Goal: Book appointment/travel/reservation

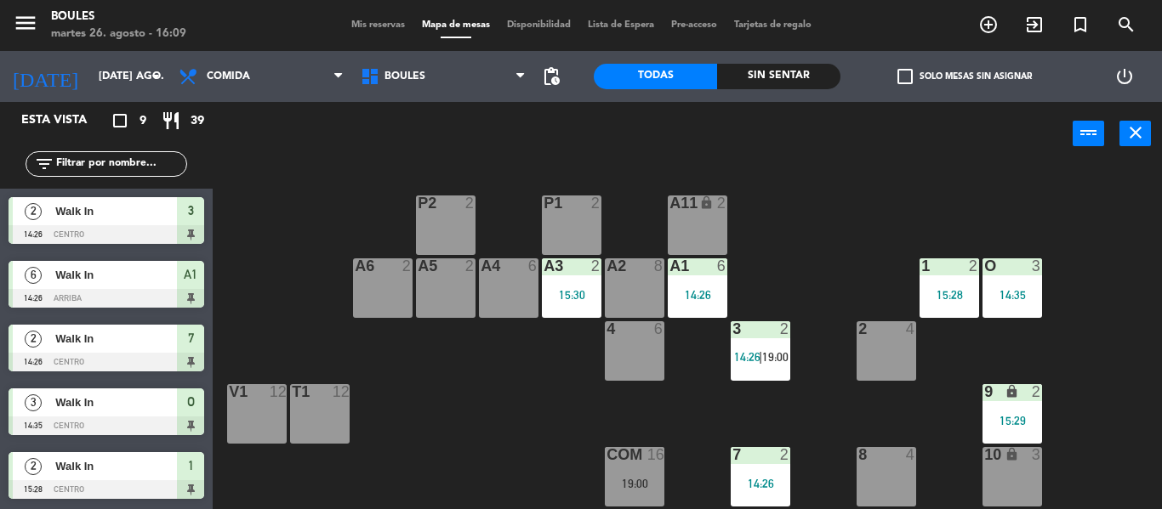
click at [900, 347] on div "2 4" at bounding box center [886, 351] width 60 height 60
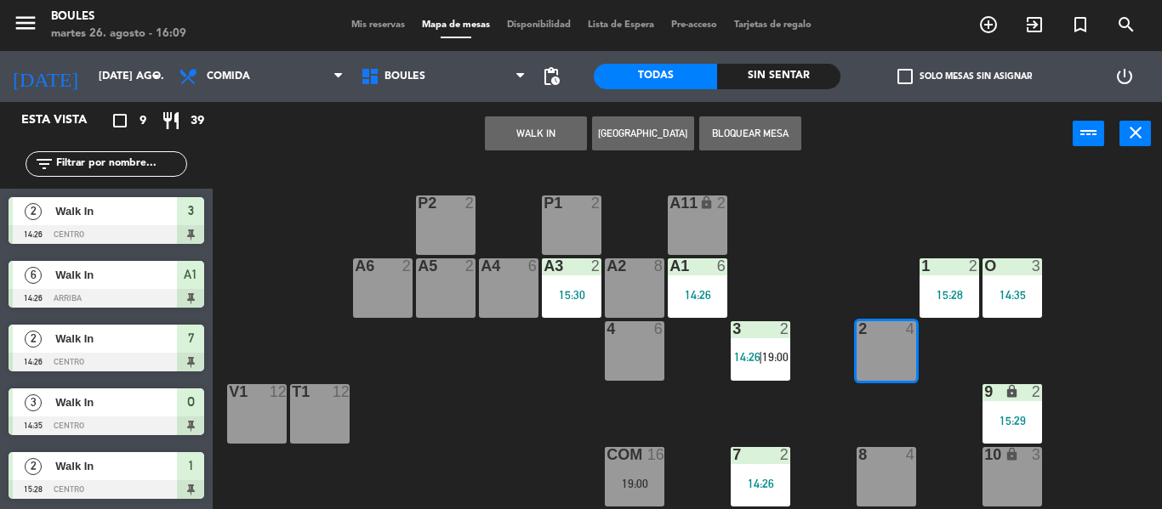
click at [554, 125] on button "WALK IN" at bounding box center [536, 134] width 102 height 34
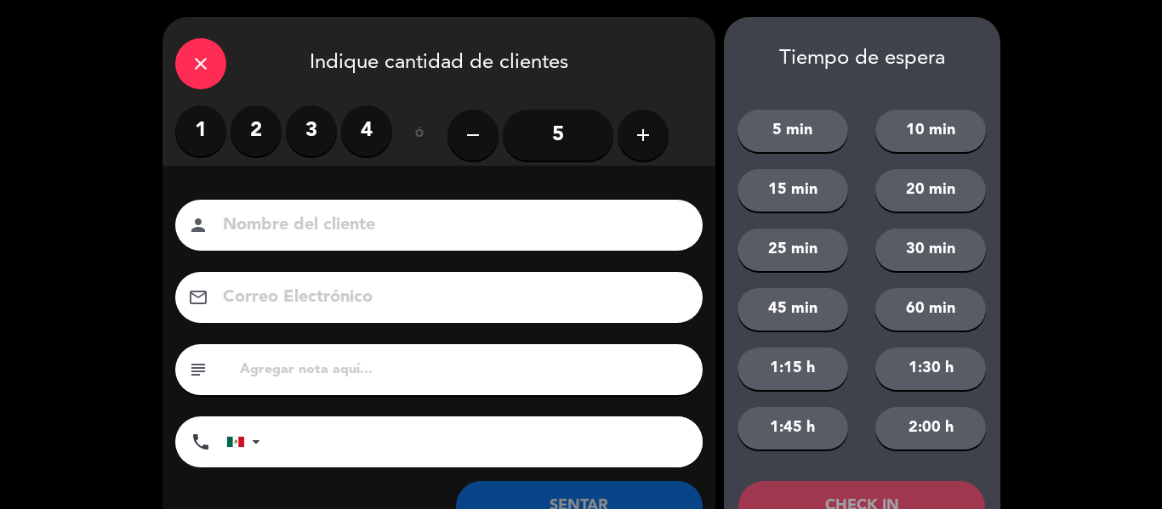
click at [314, 134] on label "3" at bounding box center [311, 130] width 51 height 51
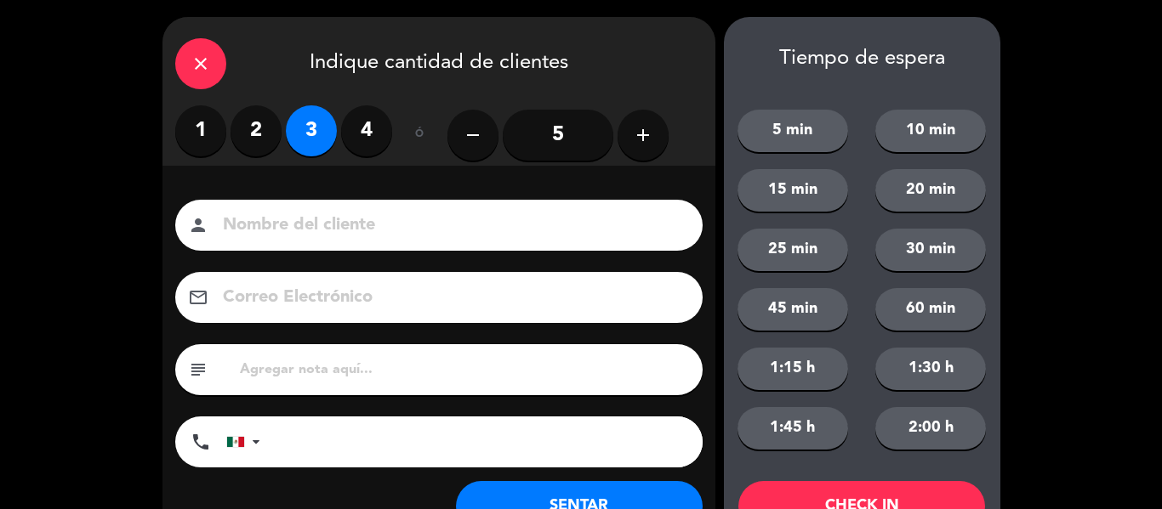
scroll to position [65, 0]
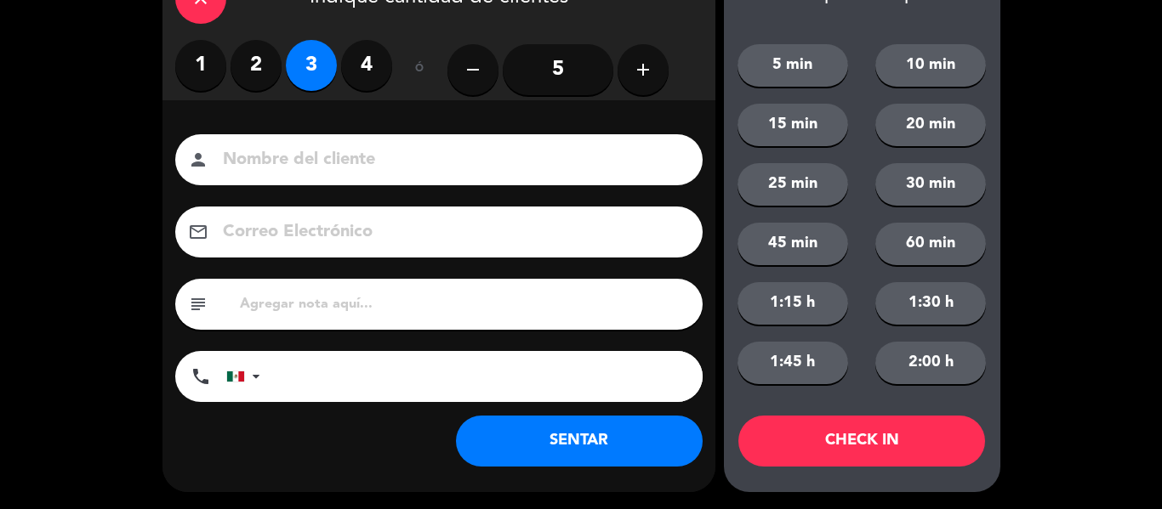
click at [554, 452] on button "SENTAR" at bounding box center [579, 441] width 247 height 51
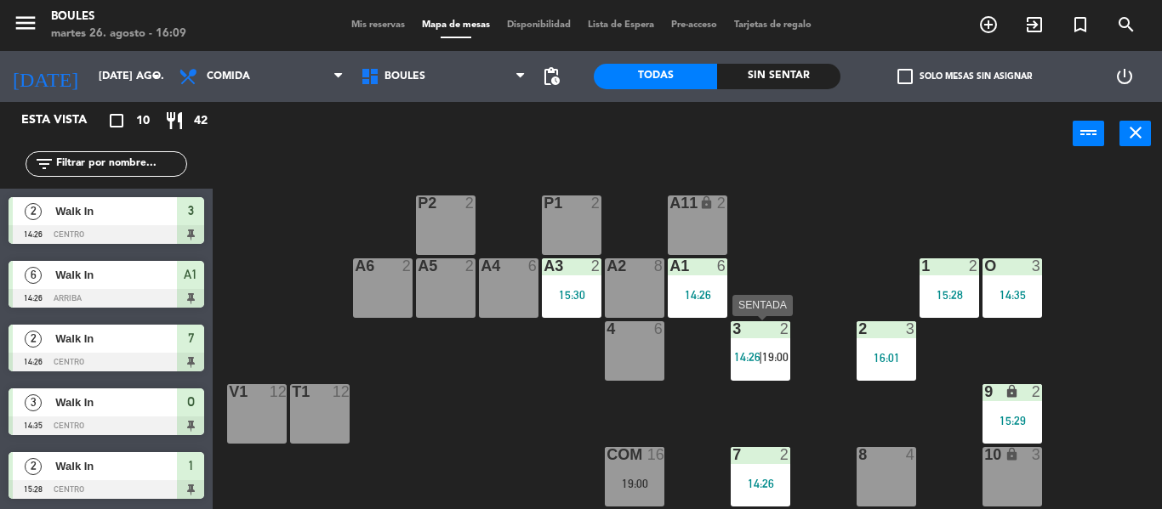
click at [754, 363] on span "14:26" at bounding box center [747, 357] width 26 height 14
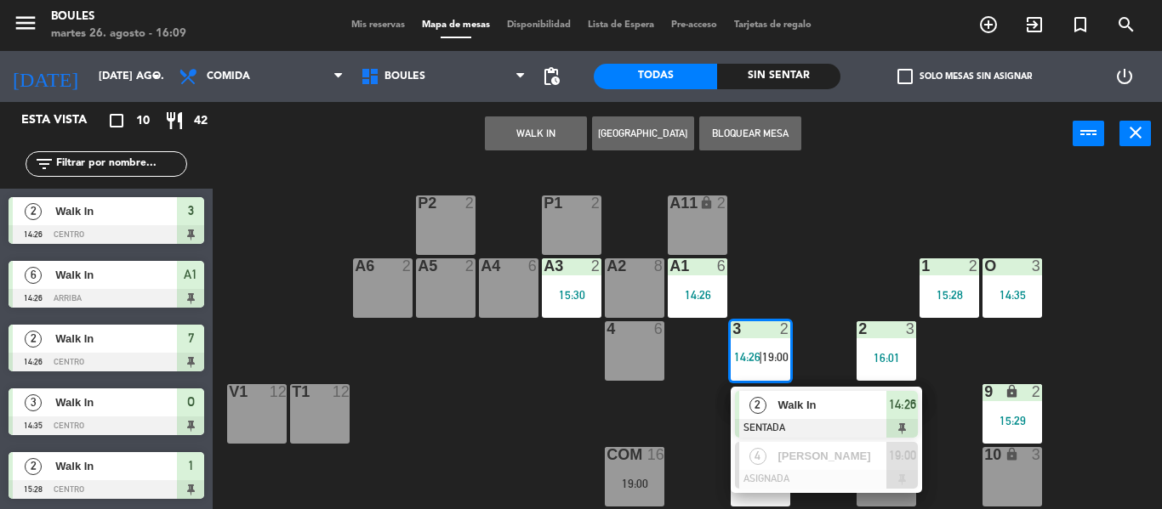
click at [769, 413] on div "2" at bounding box center [757, 405] width 37 height 28
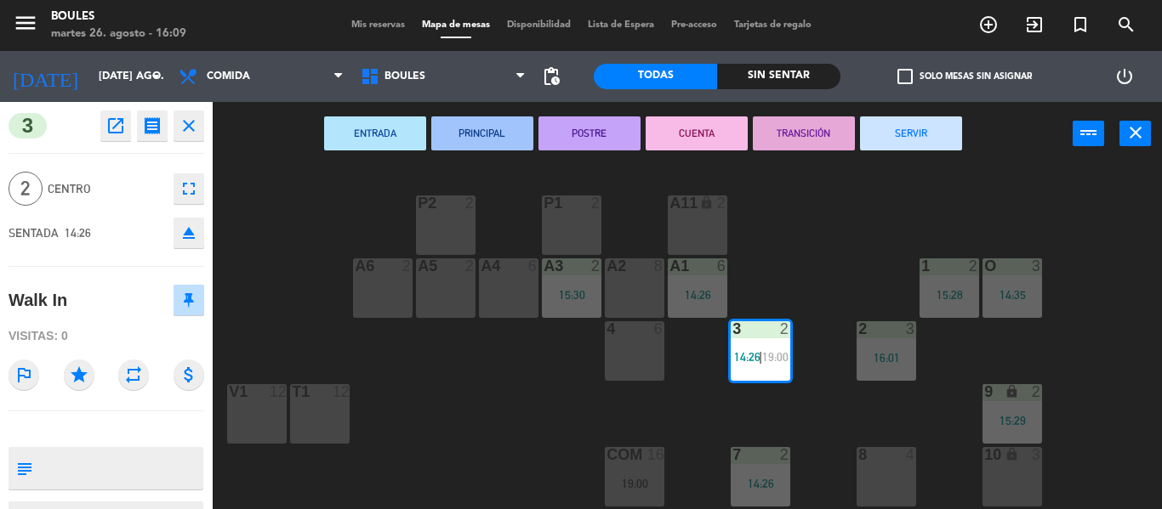
click at [891, 144] on button "SERVIR" at bounding box center [911, 134] width 102 height 34
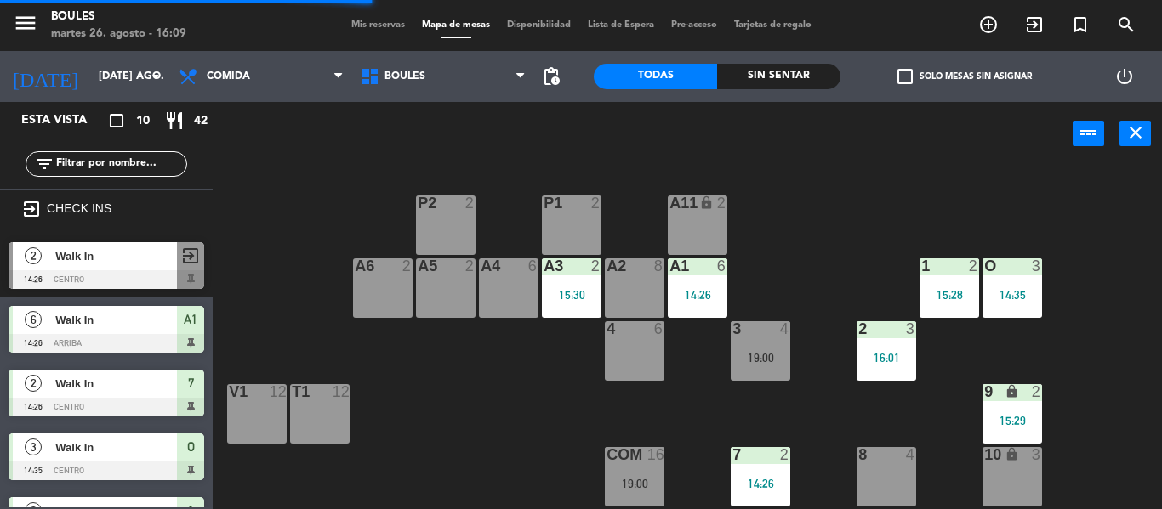
click at [770, 352] on div "19:00" at bounding box center [760, 358] width 60 height 12
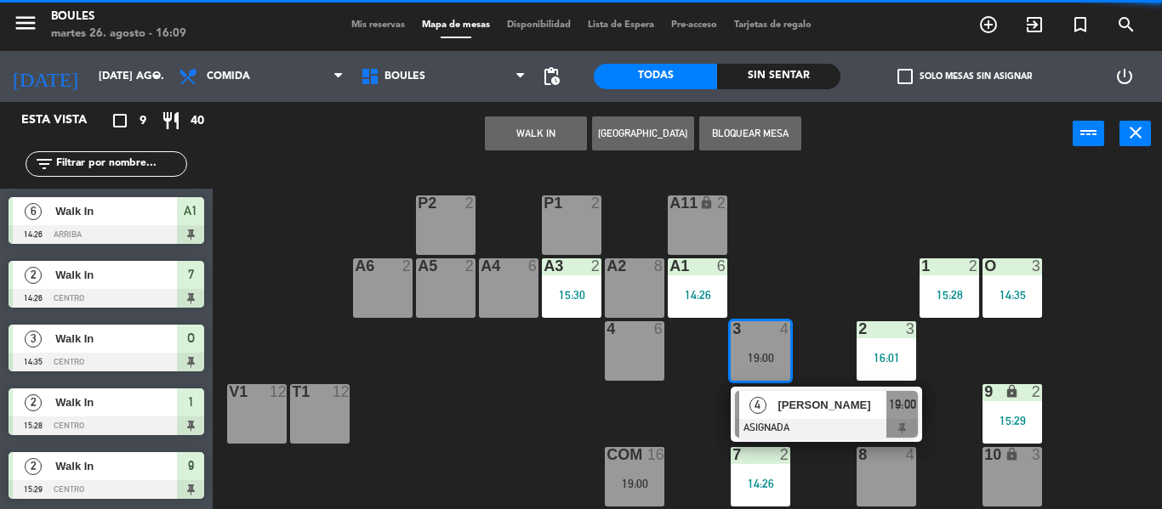
click at [567, 128] on button "WALK IN" at bounding box center [536, 134] width 102 height 34
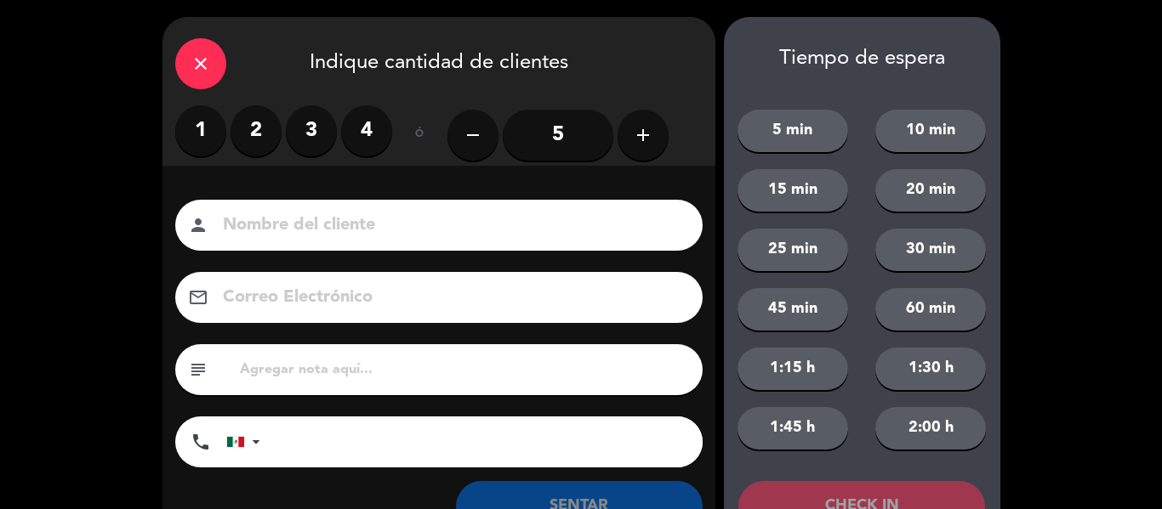
click at [216, 138] on label "1" at bounding box center [200, 130] width 51 height 51
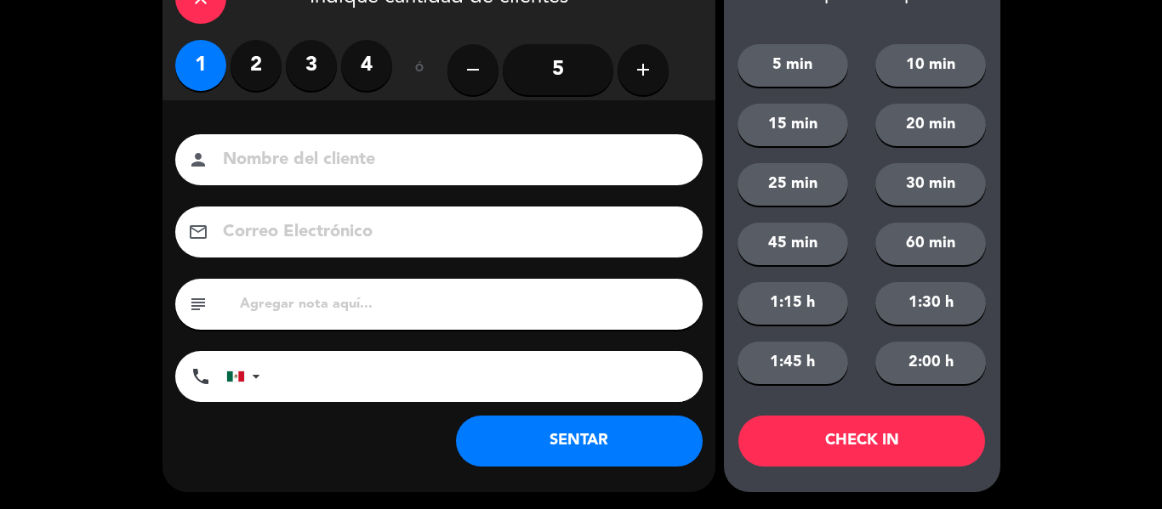
click at [559, 458] on button "SENTAR" at bounding box center [579, 441] width 247 height 51
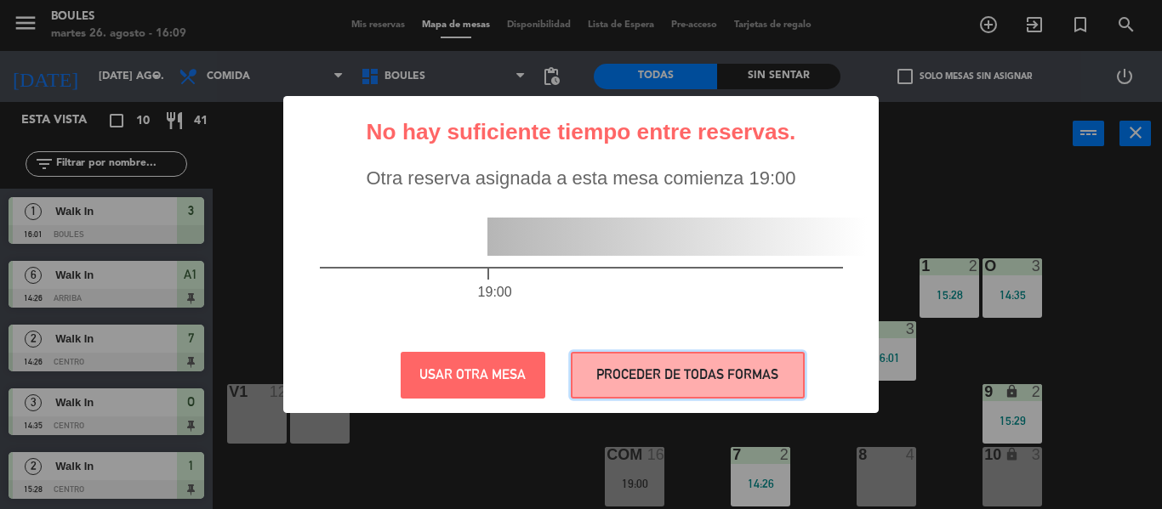
click at [657, 388] on button "PROCEDER DE TODAS FORMAS" at bounding box center [688, 375] width 234 height 47
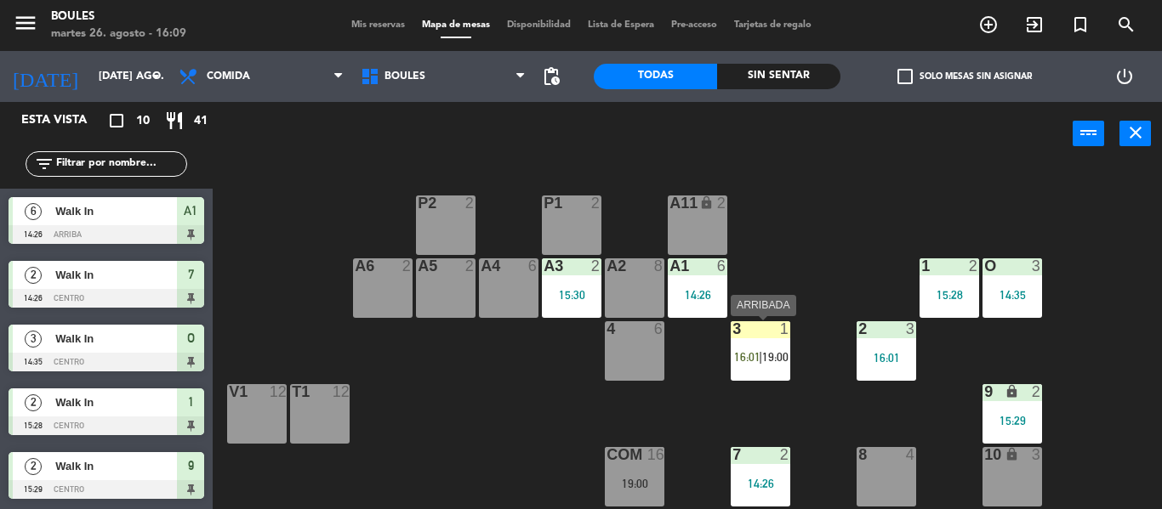
click at [746, 351] on span "16:01" at bounding box center [747, 357] width 26 height 14
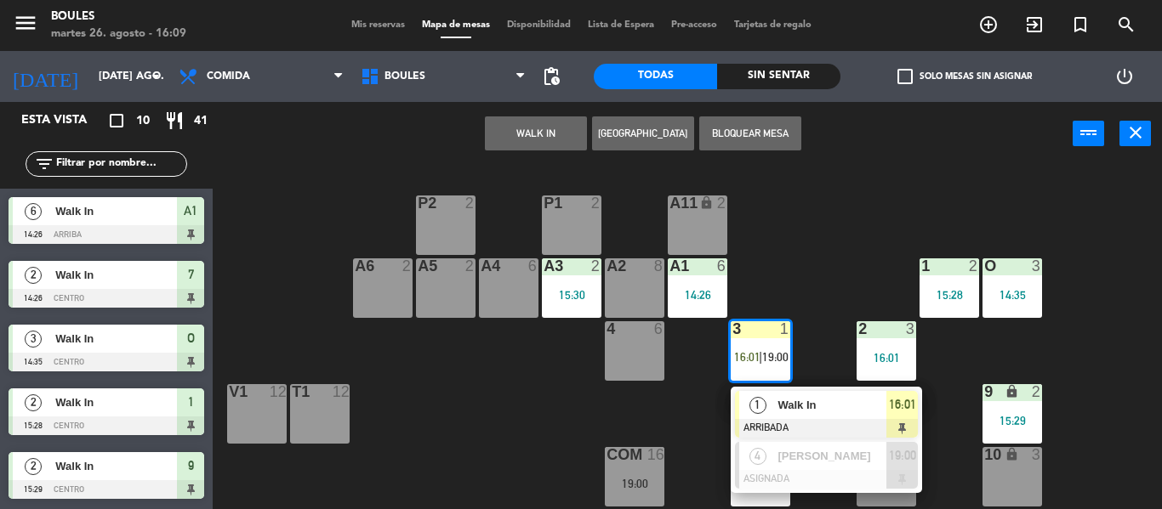
click at [768, 409] on div "1" at bounding box center [757, 405] width 37 height 28
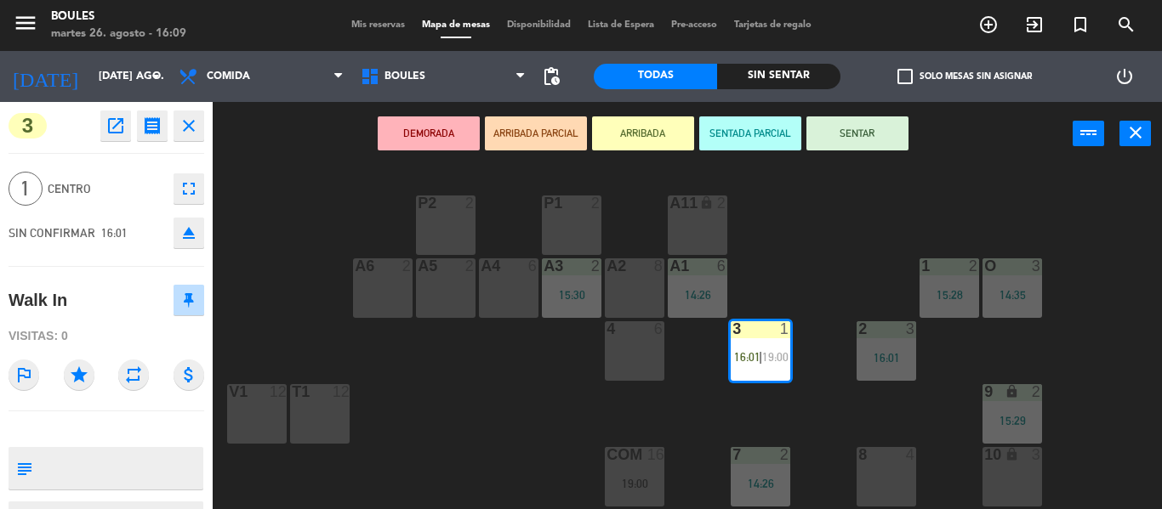
click at [883, 133] on button "SENTAR" at bounding box center [857, 134] width 102 height 34
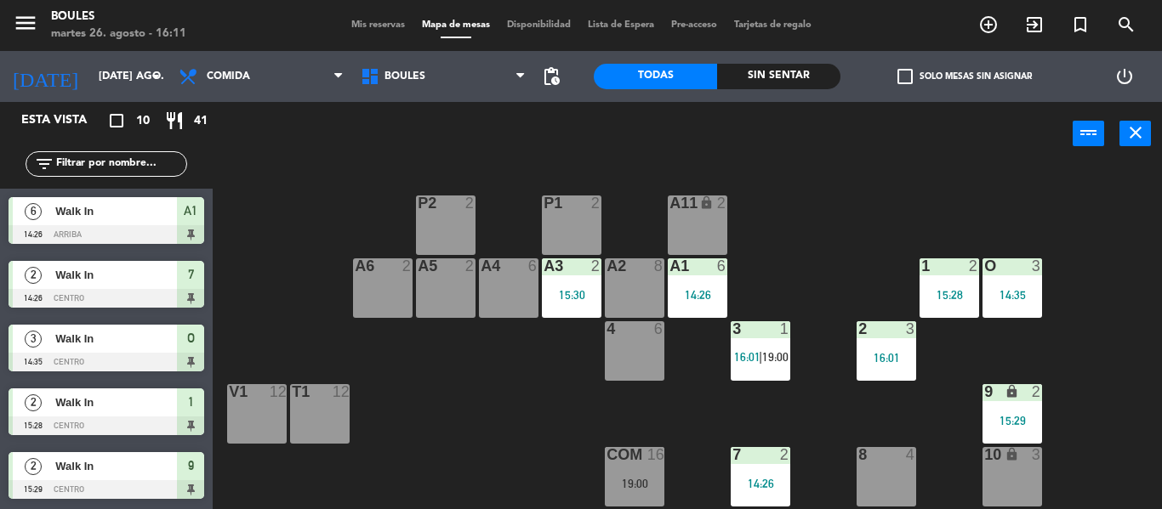
scroll to position [319, 0]
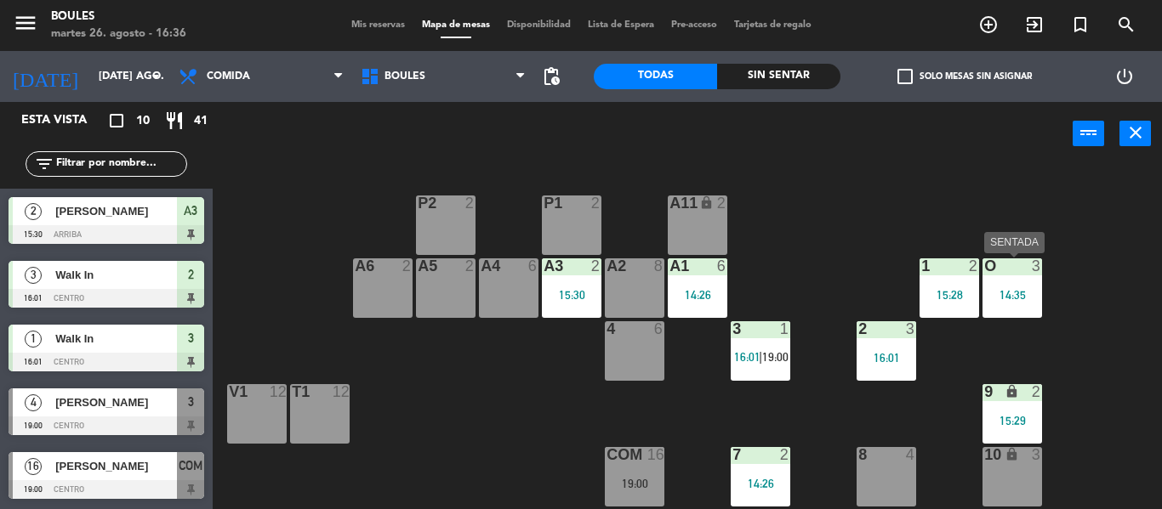
click at [1011, 293] on div "14:35" at bounding box center [1012, 295] width 60 height 12
